Goal: Check status: Check status

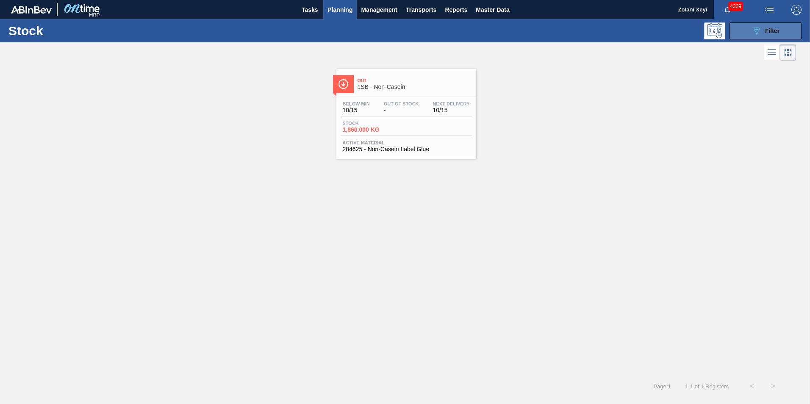
click at [749, 30] on button "089F7B8B-B2A5-4AFE-B5C0-19BA573D28AC Filter" at bounding box center [765, 30] width 72 height 17
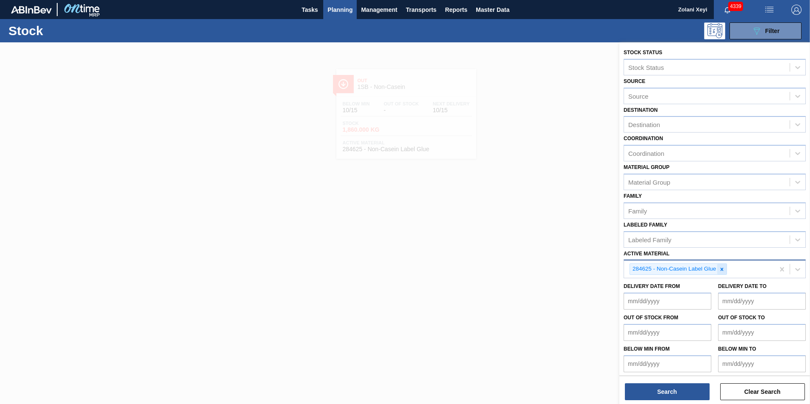
click at [720, 268] on icon at bounding box center [722, 269] width 6 height 6
type Material "5799"
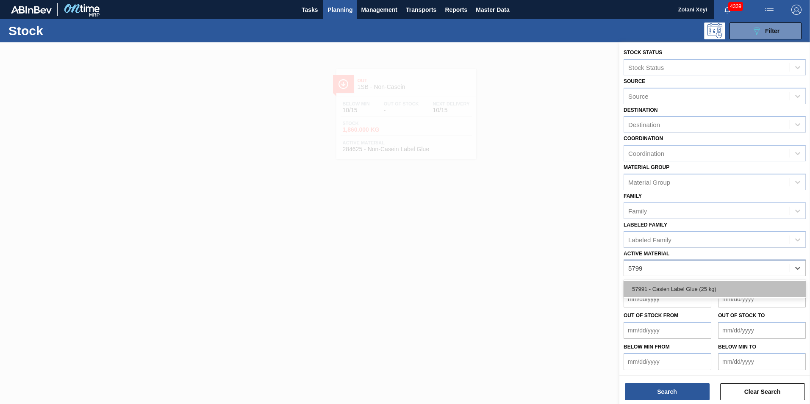
click at [689, 288] on div "57991 - Casien Label Glue (25 kg)" at bounding box center [714, 289] width 182 height 16
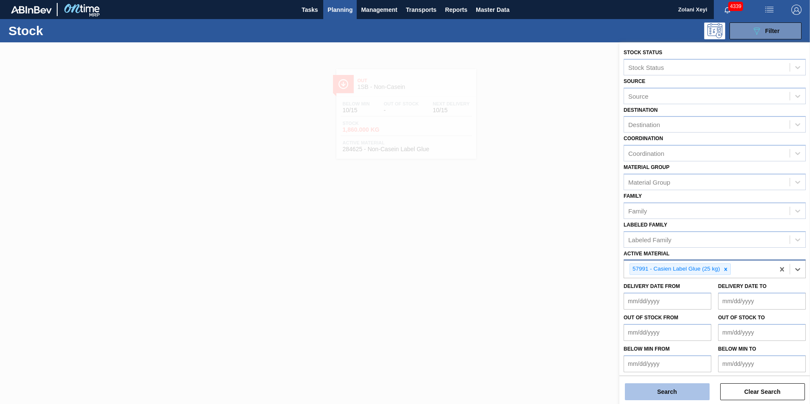
click at [680, 391] on button "Search" at bounding box center [667, 391] width 85 height 17
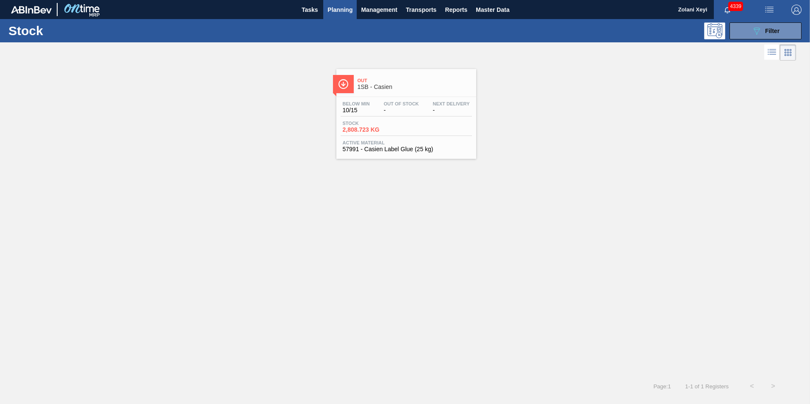
click at [408, 123] on div "Stock 2,808.723 KG" at bounding box center [406, 128] width 131 height 15
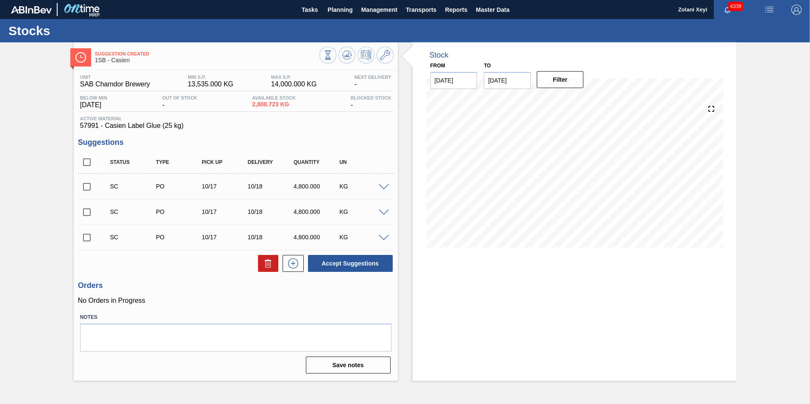
click at [86, 237] on input "checkbox" at bounding box center [87, 238] width 18 height 18
click at [349, 263] on button "Accept Suggestions" at bounding box center [350, 263] width 85 height 17
checkbox input "false"
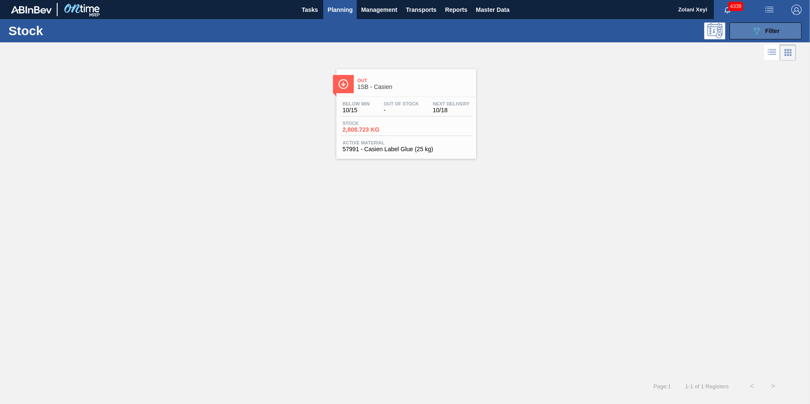
click at [751, 30] on button "089F7B8B-B2A5-4AFE-B5C0-19BA573D28AC Filter" at bounding box center [765, 30] width 72 height 17
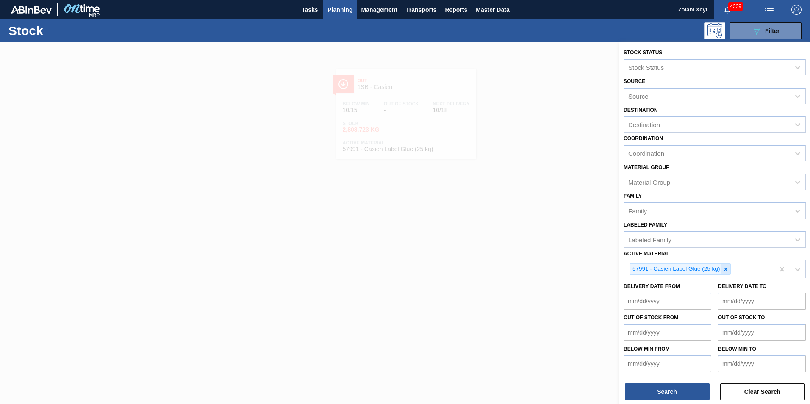
click at [727, 268] on icon at bounding box center [726, 269] width 6 height 6
type Material "75876"
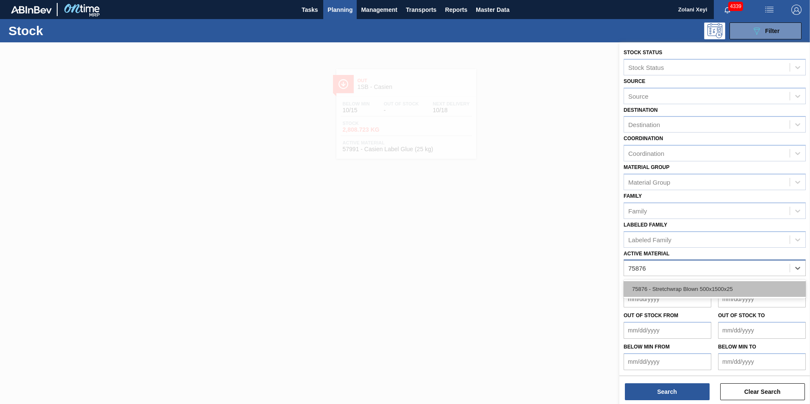
click at [697, 288] on div "75876 - Stretchwrap Blown 500x1500x25" at bounding box center [714, 289] width 182 height 16
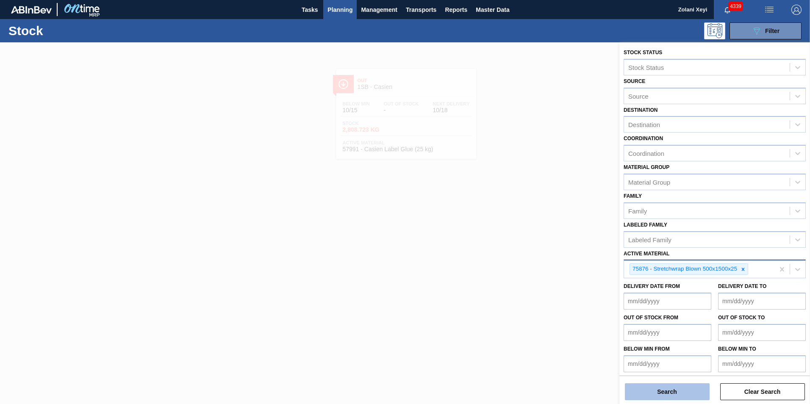
click at [696, 393] on button "Search" at bounding box center [667, 391] width 85 height 17
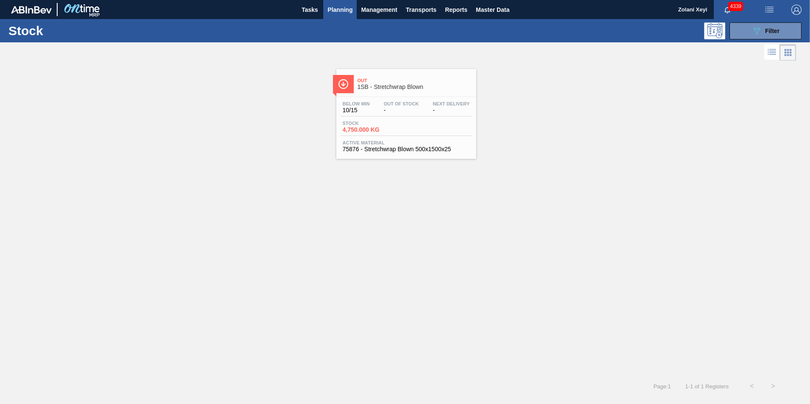
click at [411, 121] on div "Stock 4,750.000 KG" at bounding box center [406, 128] width 131 height 15
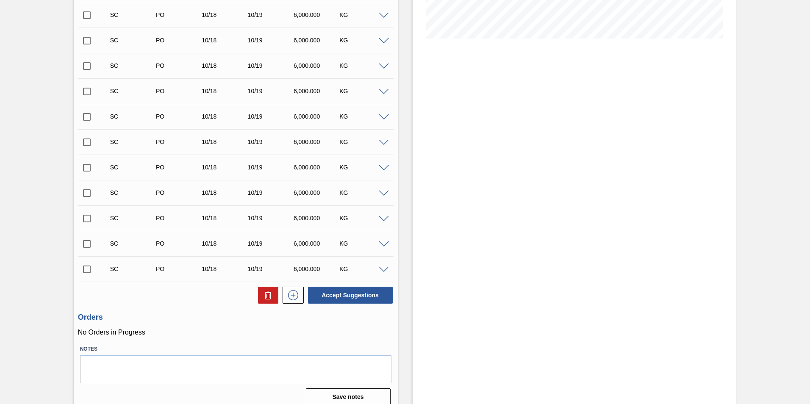
scroll to position [218, 0]
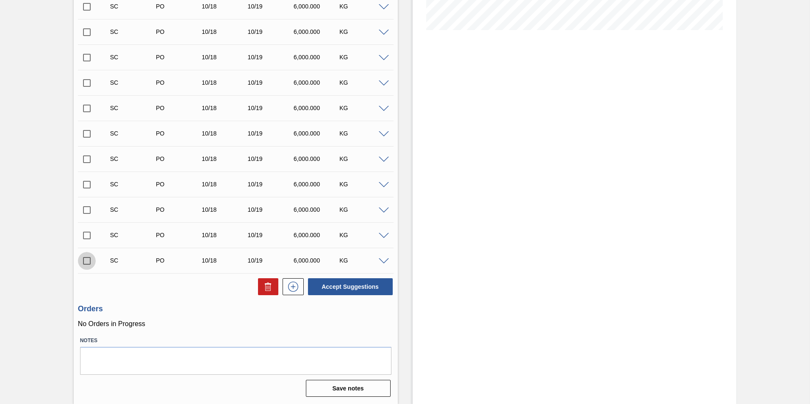
click at [86, 261] on input "checkbox" at bounding box center [87, 261] width 18 height 18
click at [347, 284] on button "Accept Suggestions" at bounding box center [350, 286] width 85 height 17
checkbox input "false"
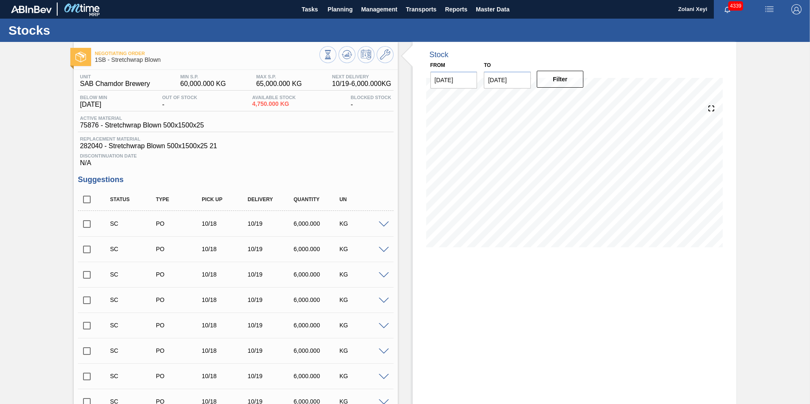
scroll to position [0, 0]
